Goal: Transaction & Acquisition: Purchase product/service

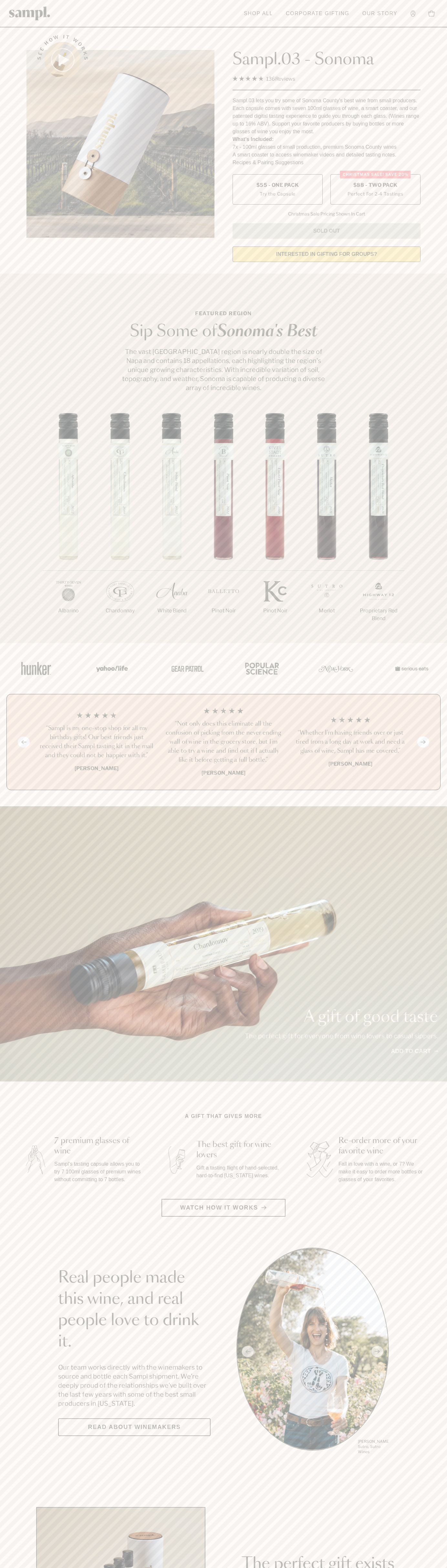
click at [375, 186] on span "$88 - Two Pack" at bounding box center [375, 185] width 44 height 7
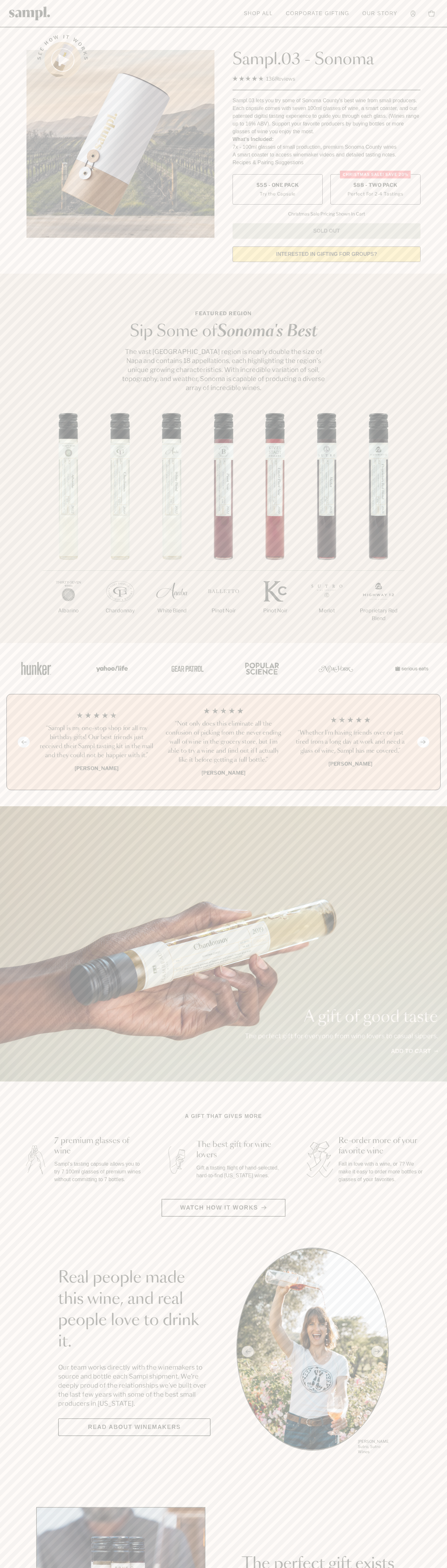
click at [96, 743] on h3 "“Sampl is my one-stop shop for all my birthday gifts! Our best friends just rec…" at bounding box center [96, 741] width 116 height 36
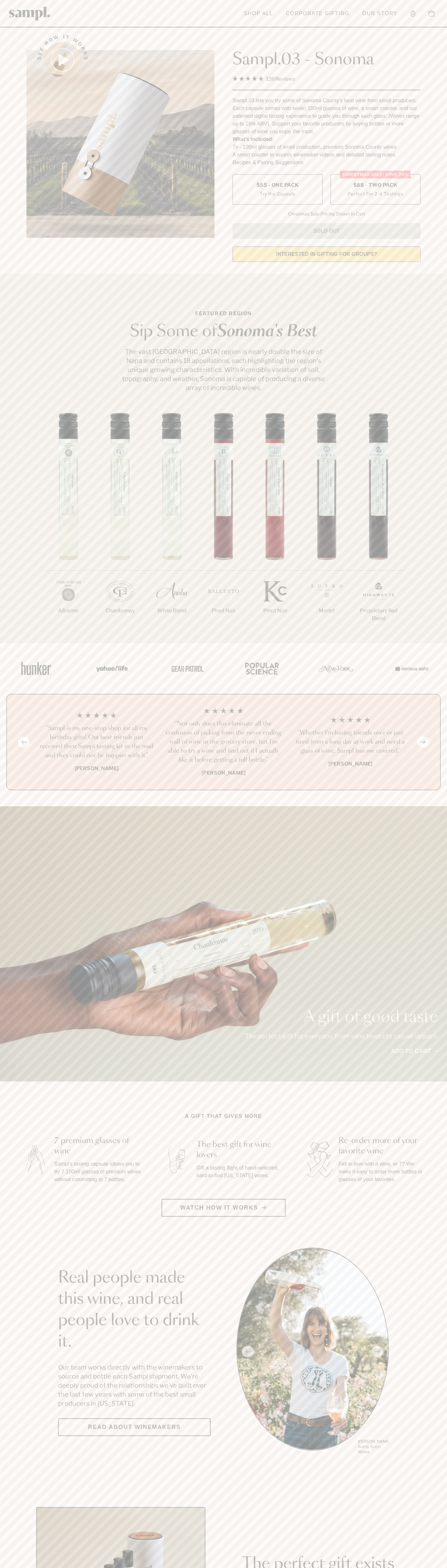
click at [236, 6] on header "Toggle navigation menu Shop All Corporate Gifting Our Story Account Story Shop …" at bounding box center [224, 13] width 447 height 27
click at [442, 533] on div "1/7 Albarino 2/7 Chardonnay 3/7" at bounding box center [224, 528] width 447 height 230
click at [261, 1567] on html "Skip to main content Toggle navigation menu Shop All Corporate Gifting Our Stor…" at bounding box center [224, 1513] width 447 height 3026
click at [13, 1022] on div "A gift of good taste The perfect gift for everyone from wine lovers to casual s…" at bounding box center [224, 944] width 447 height 275
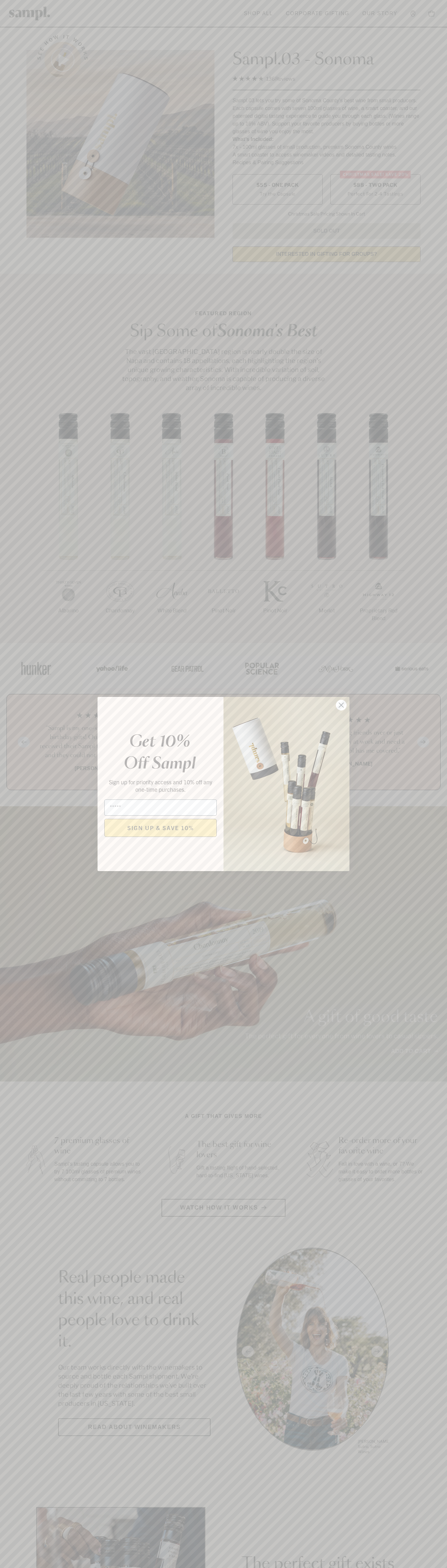
click at [341, 705] on icon "Close dialog" at bounding box center [341, 705] width 4 height 4
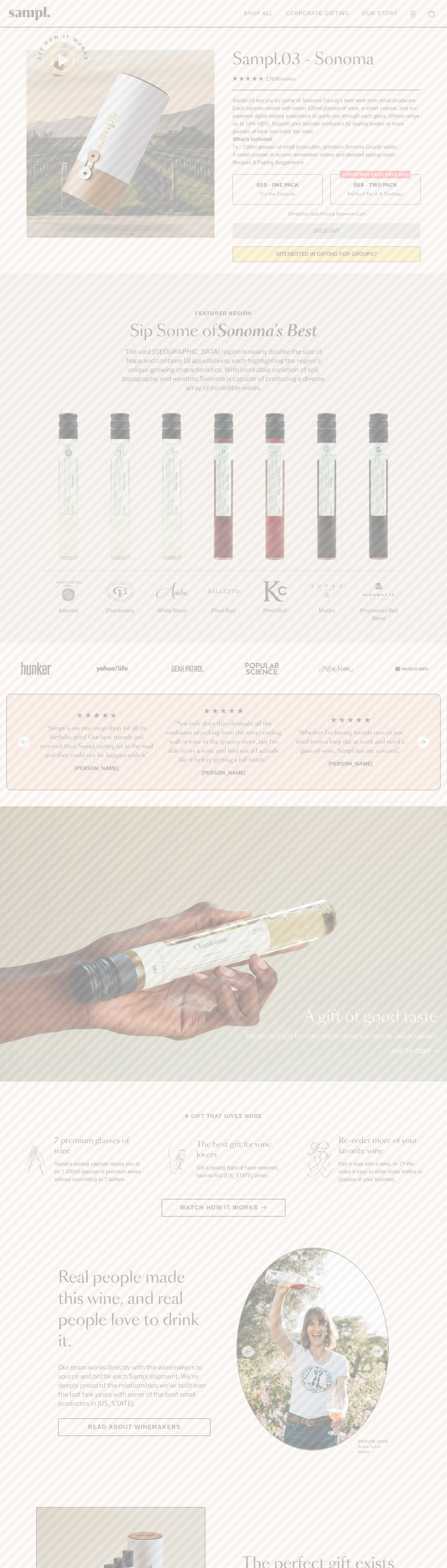
click at [375, 190] on label "Christmas SALE! Save 20% $88 - Two Pack Perfect For 2-4 Tastings" at bounding box center [375, 189] width 90 height 30
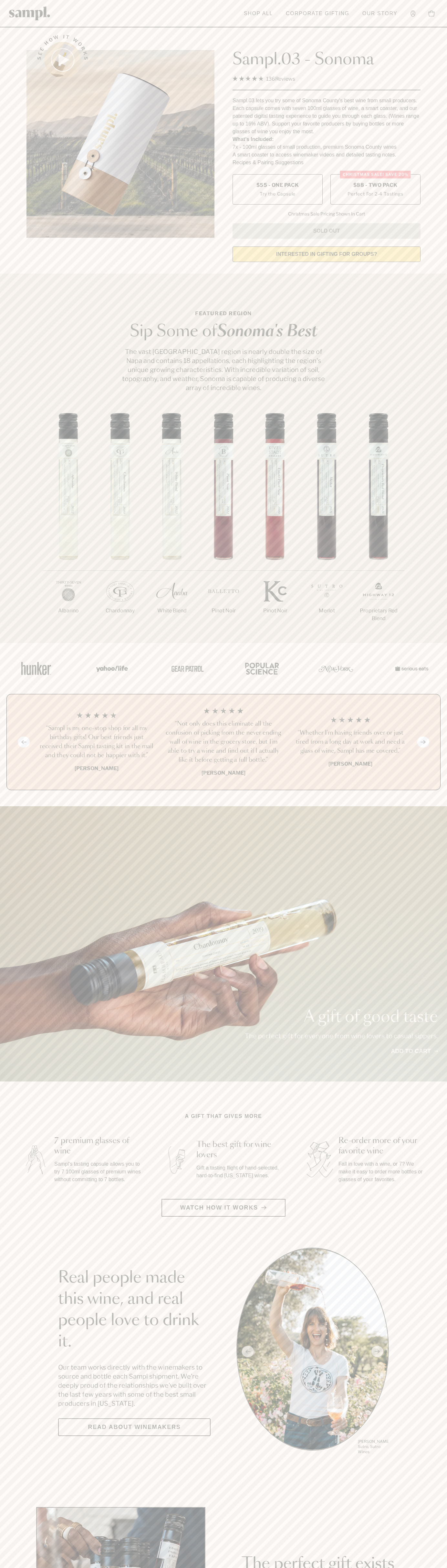
click at [96, 743] on h3 "“Sampl is my one-stop shop for all my birthday gifts! Our best friends just rec…" at bounding box center [96, 741] width 116 height 36
